Goal: Information Seeking & Learning: Learn about a topic

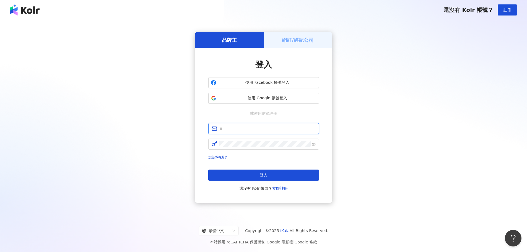
type input "**********"
click at [248, 97] on span "使用 Google 帳號登入" at bounding box center [268, 99] width 98 height 6
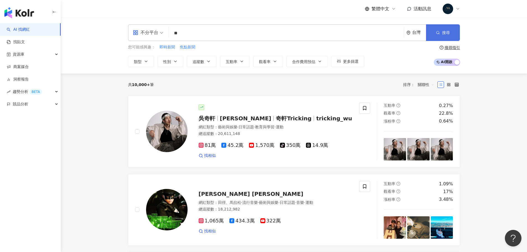
type input "**"
click at [438, 33] on icon "button" at bounding box center [438, 33] width 4 height 4
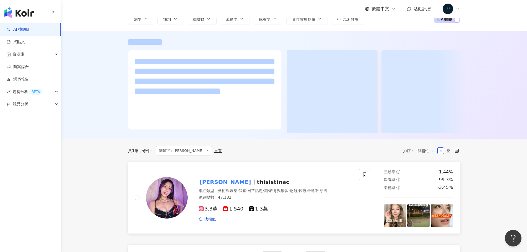
scroll to position [138, 0]
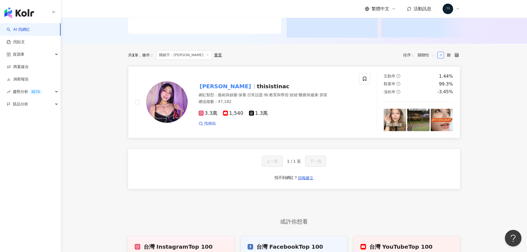
click at [182, 102] on img at bounding box center [167, 102] width 42 height 42
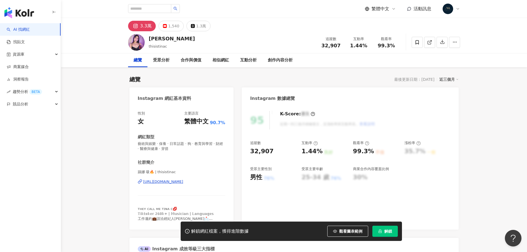
click at [387, 232] on span "解鎖" at bounding box center [389, 231] width 8 height 4
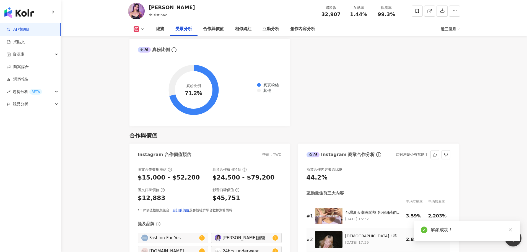
scroll to position [692, 0]
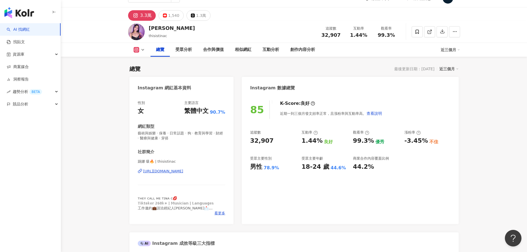
scroll to position [0, 0]
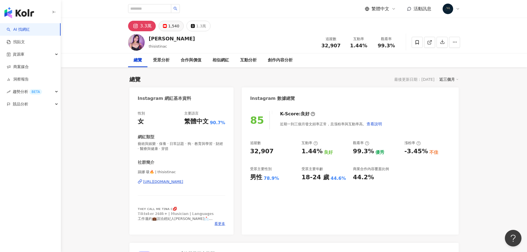
click at [171, 28] on div "1,540" at bounding box center [173, 26] width 11 height 8
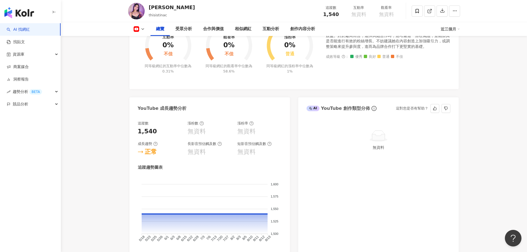
scroll to position [415, 0]
